Goal: Task Accomplishment & Management: Manage account settings

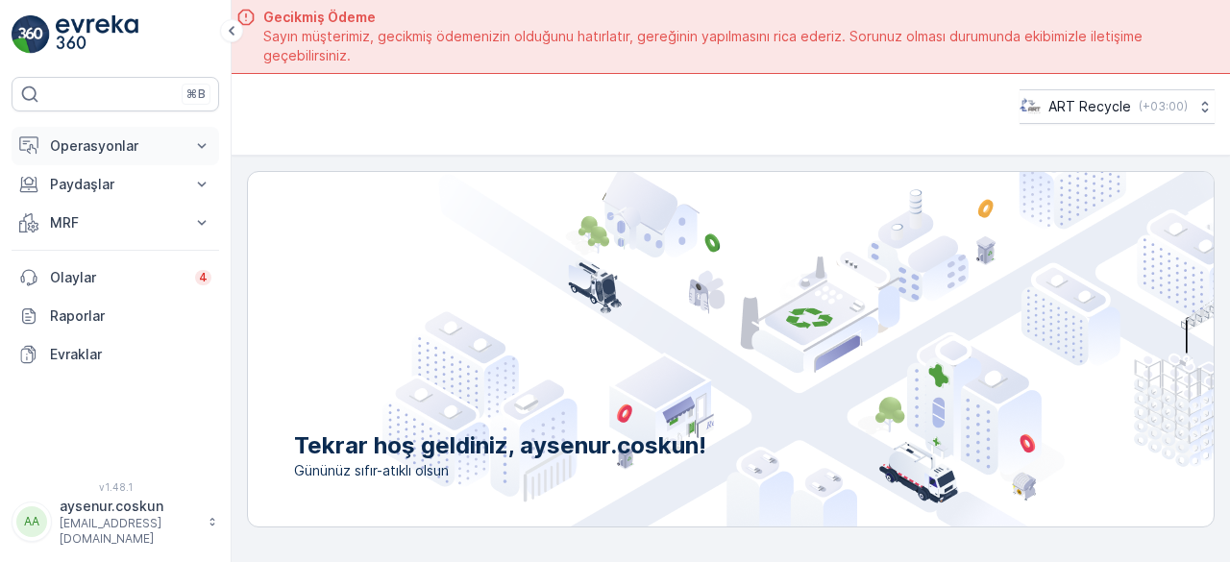
click at [100, 143] on p "Operasyonlar" at bounding box center [115, 145] width 131 height 19
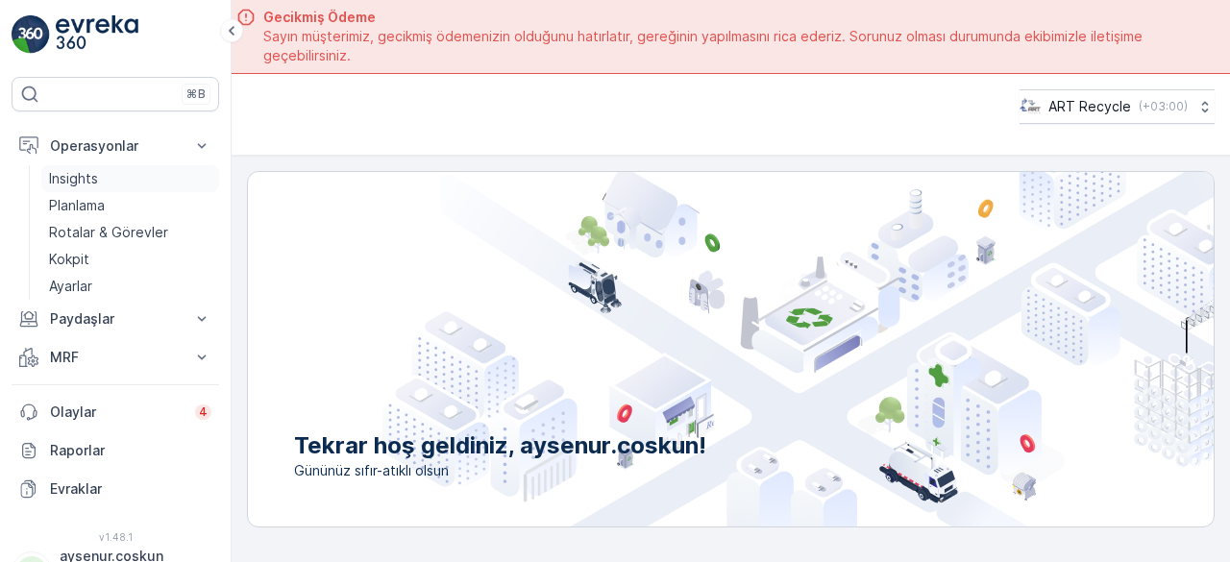
click at [71, 172] on p "Insights" at bounding box center [73, 178] width 49 height 19
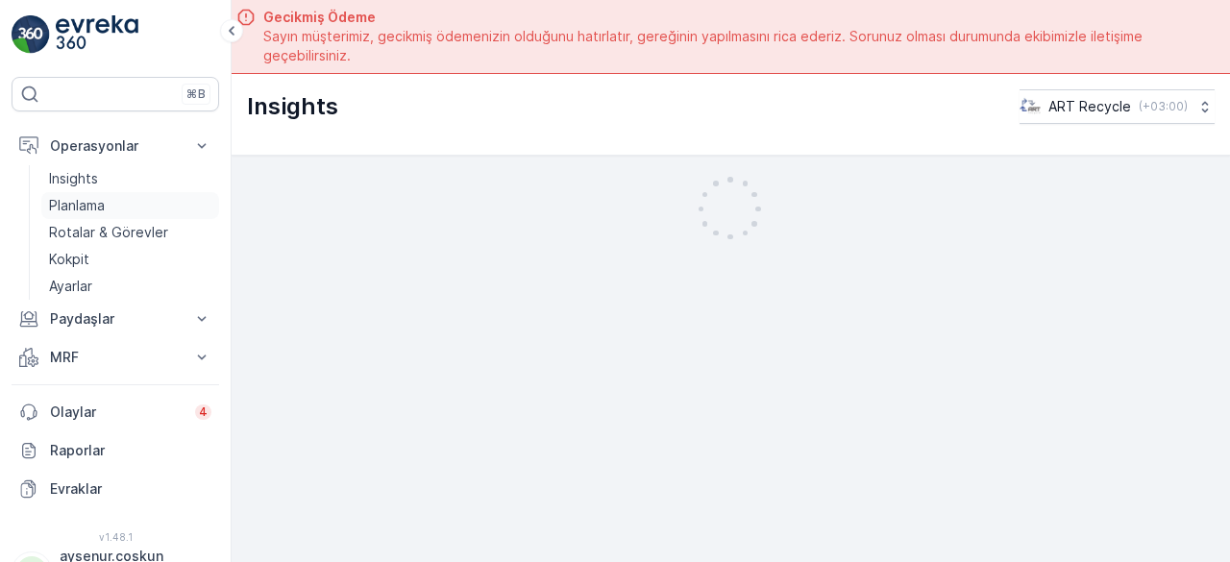
click at [83, 207] on p "Planlama" at bounding box center [77, 205] width 56 height 19
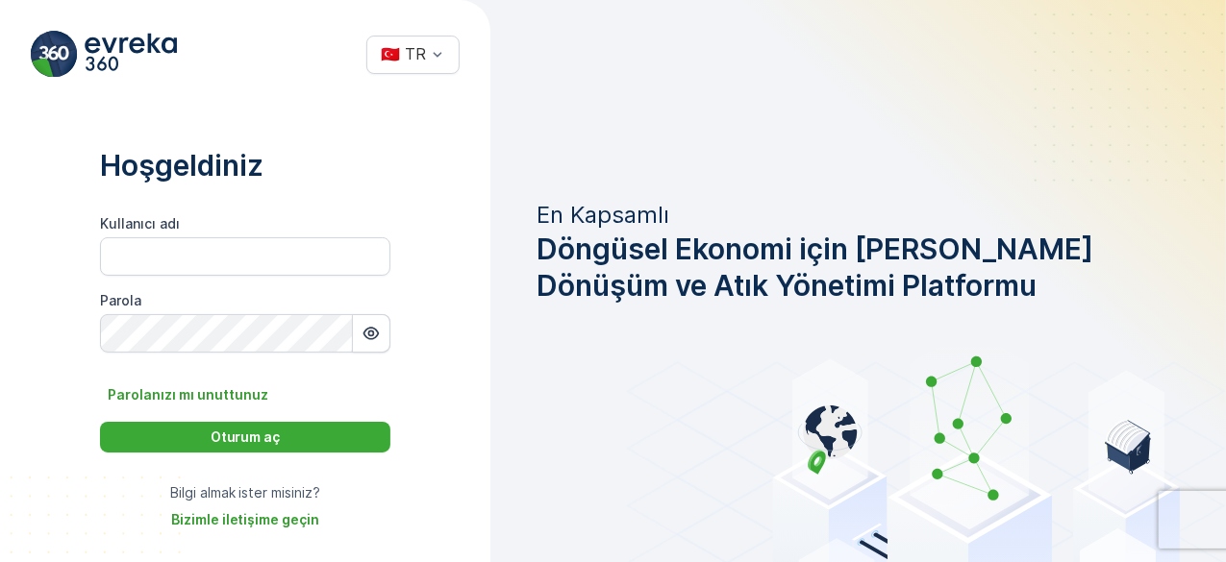
type adı "aysenur.coskun"
click at [377, 342] on icon "button" at bounding box center [370, 333] width 19 height 19
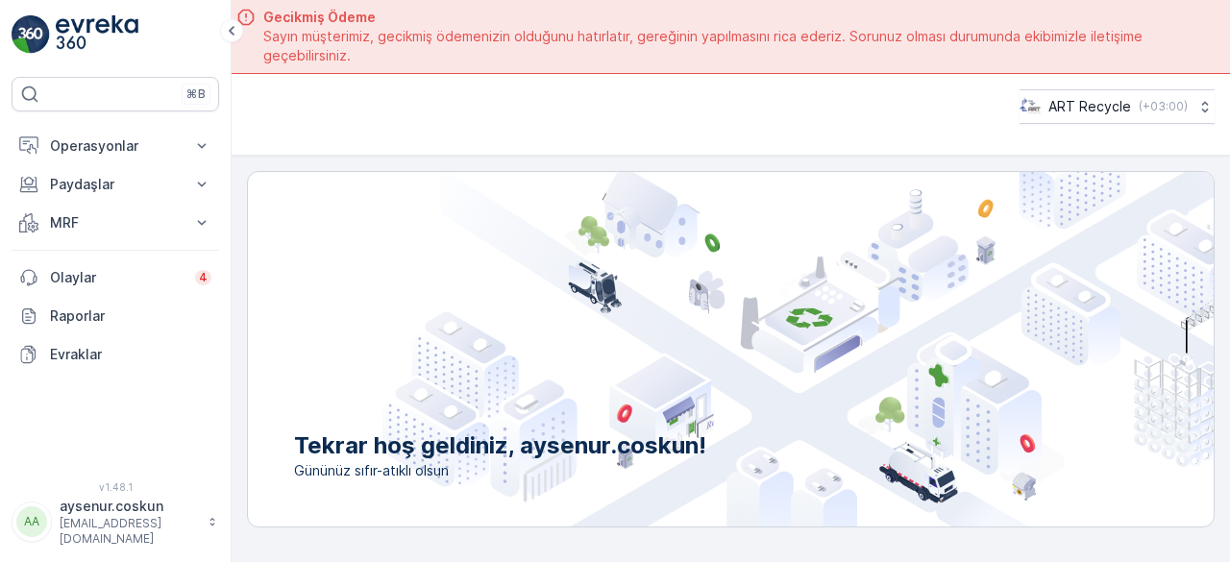
click at [62, 33] on img at bounding box center [97, 34] width 83 height 38
drag, startPoint x: 0, startPoint y: 0, endPoint x: 573, endPoint y: 113, distance: 584.0
click at [573, 114] on div "ART Recycle ( +03:00 )" at bounding box center [731, 106] width 968 height 35
click at [110, 514] on p "aysenur.coskun" at bounding box center [129, 506] width 138 height 19
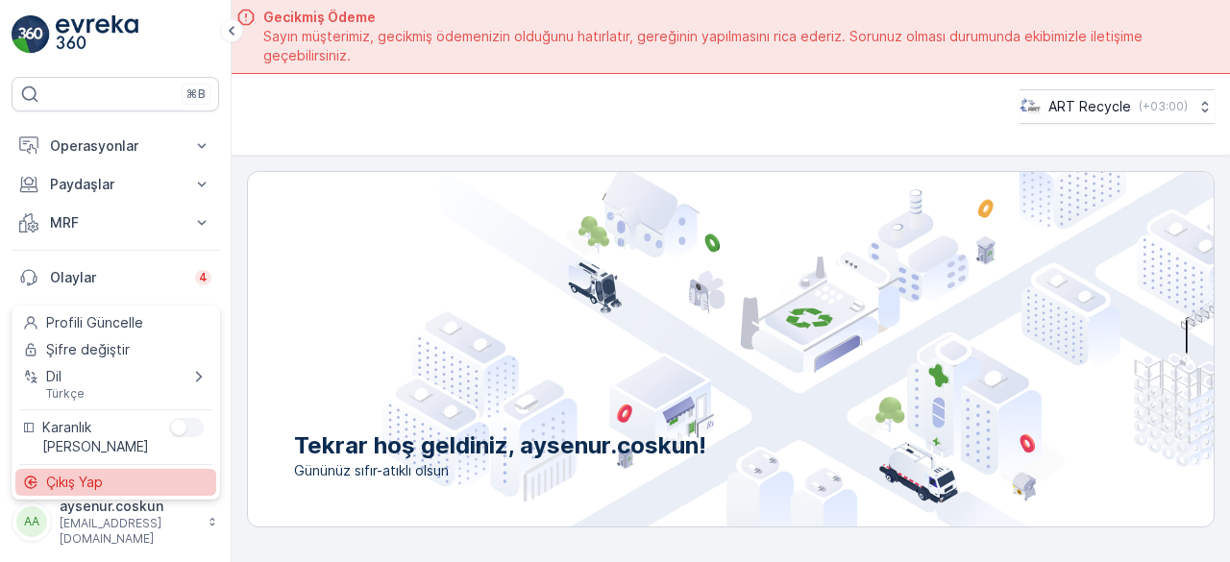
click at [105, 481] on div "Çıkış Yap" at bounding box center [115, 482] width 201 height 27
